Goal: Task Accomplishment & Management: Manage account settings

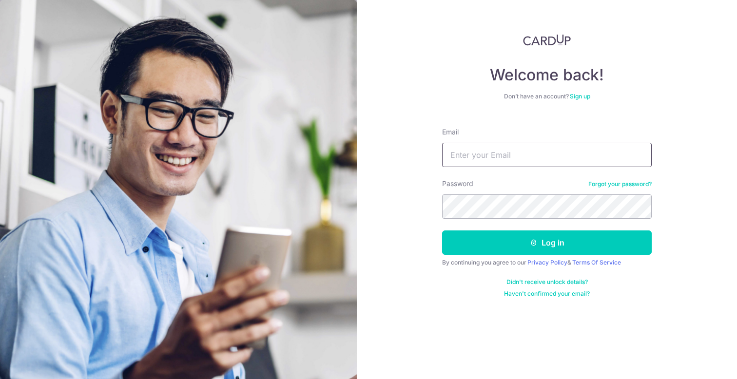
click at [486, 148] on input "Email" at bounding box center [547, 155] width 210 height 24
type input "[EMAIL_ADDRESS][DOMAIN_NAME]"
click at [442, 231] on button "Log in" at bounding box center [547, 243] width 210 height 24
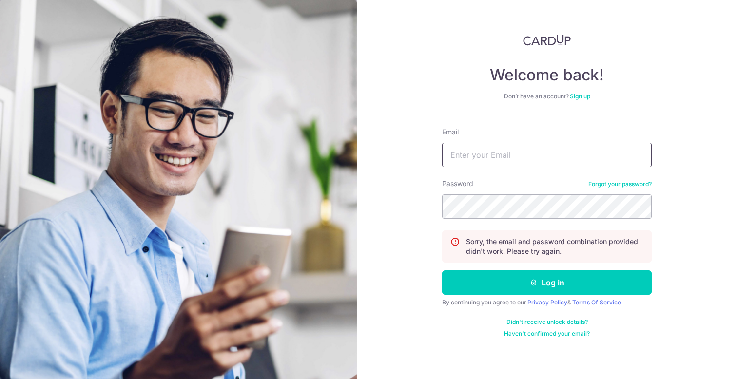
click at [513, 156] on input "Email" at bounding box center [547, 155] width 210 height 24
type input "[EMAIL_ADDRESS][DOMAIN_NAME]"
click at [442, 271] on button "Log in" at bounding box center [547, 283] width 210 height 24
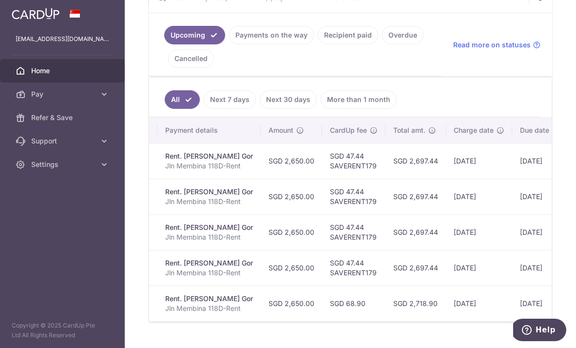
scroll to position [0, 264]
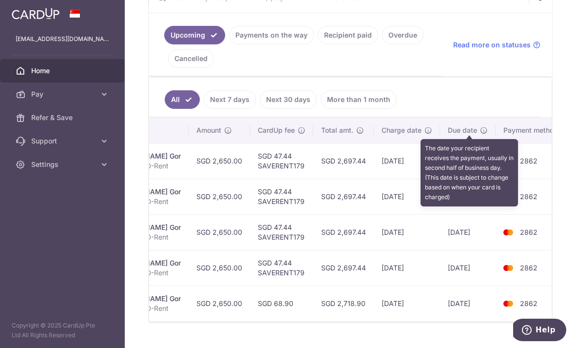
click at [480, 128] on icon at bounding box center [484, 130] width 8 height 8
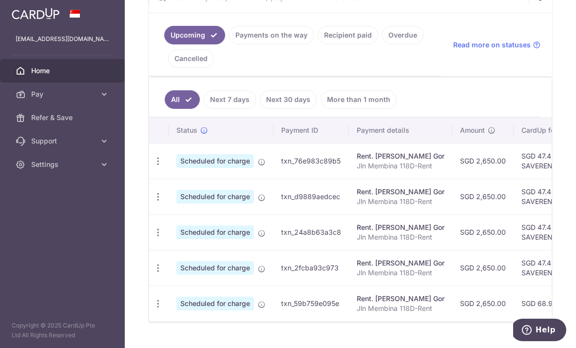
scroll to position [0, 0]
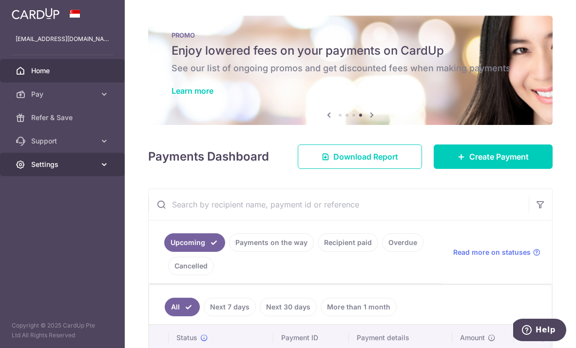
click at [99, 166] on link "Settings" at bounding box center [62, 164] width 125 height 23
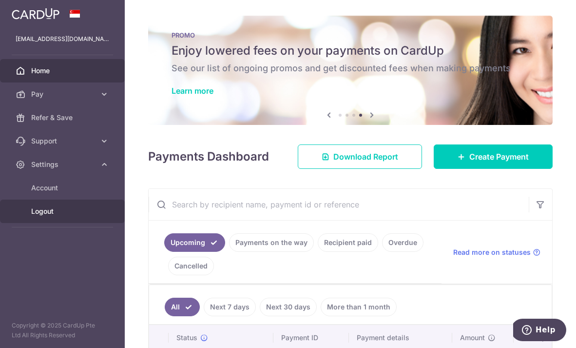
click at [61, 209] on span "Logout" at bounding box center [63, 211] width 64 height 10
